Goal: Navigation & Orientation: Find specific page/section

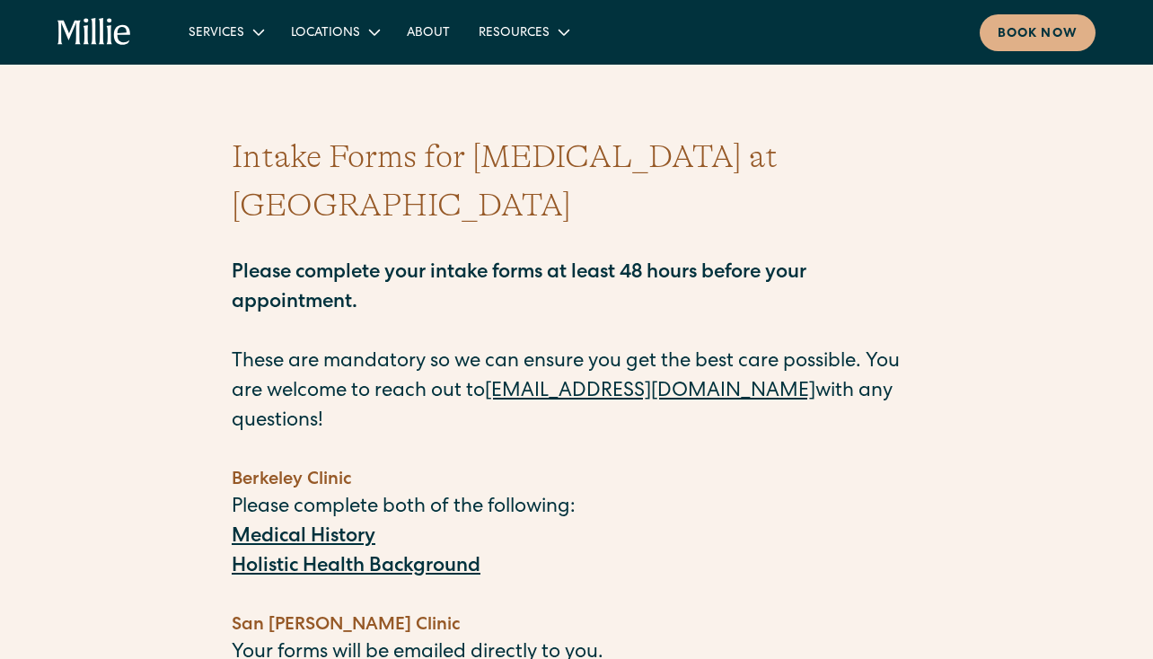
click at [321, 558] on strong "Holistic Health Background" at bounding box center [356, 568] width 249 height 20
click at [295, 528] on strong "Medical History" at bounding box center [304, 538] width 144 height 20
click at [94, 42] on icon "home" at bounding box center [93, 31] width 5 height 26
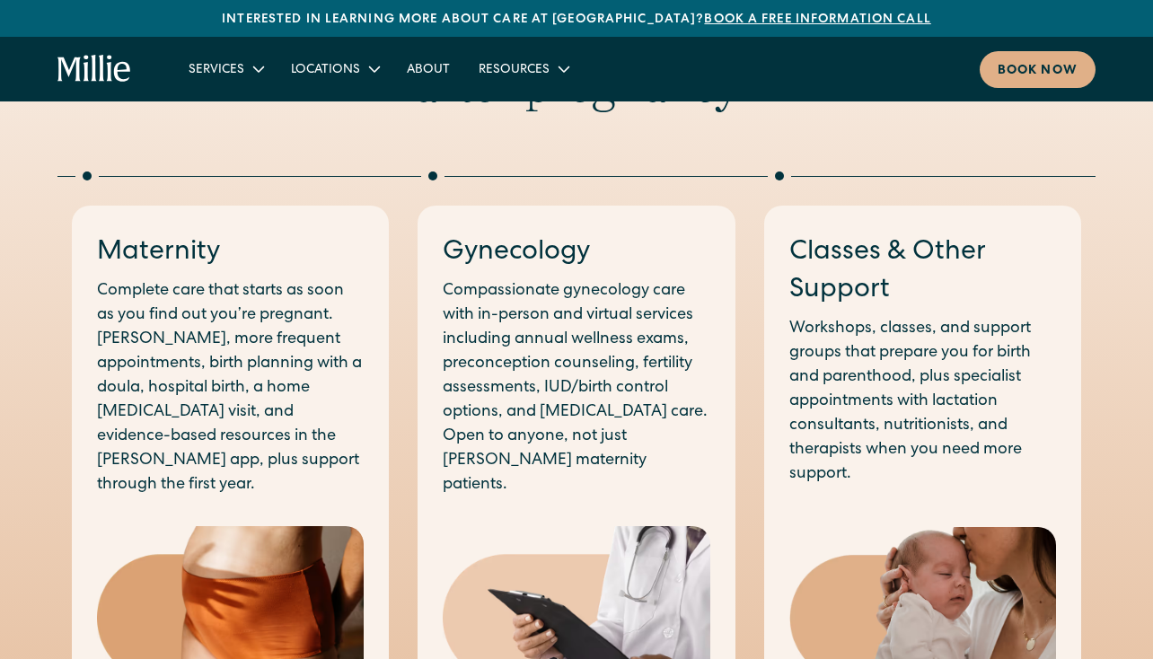
scroll to position [866, 0]
